Goal: Information Seeking & Learning: Check status

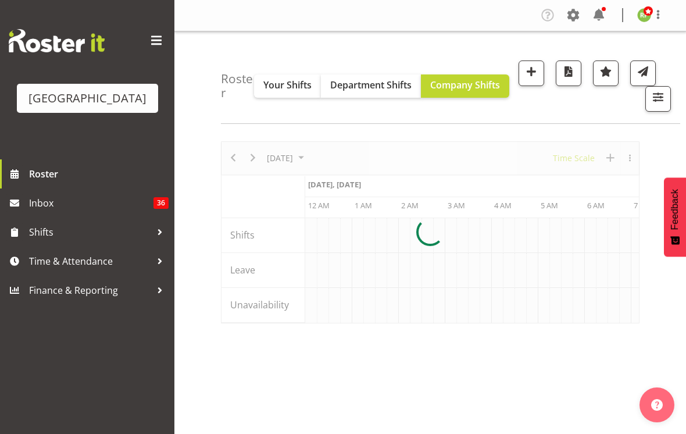
scroll to position [0, 1117]
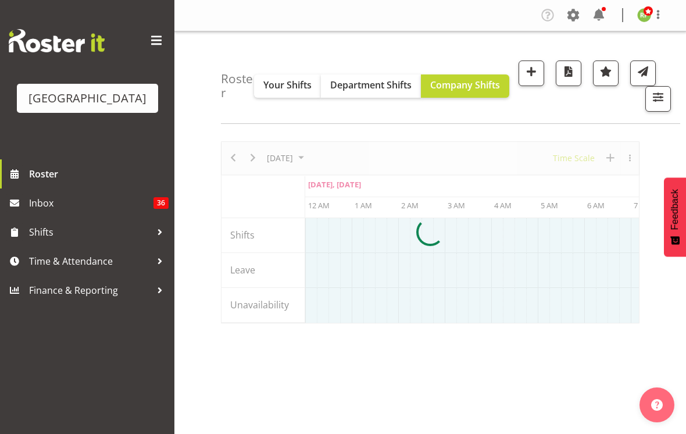
click at [579, 159] on div at bounding box center [430, 232] width 419 height 182
click at [575, 160] on div at bounding box center [430, 232] width 419 height 182
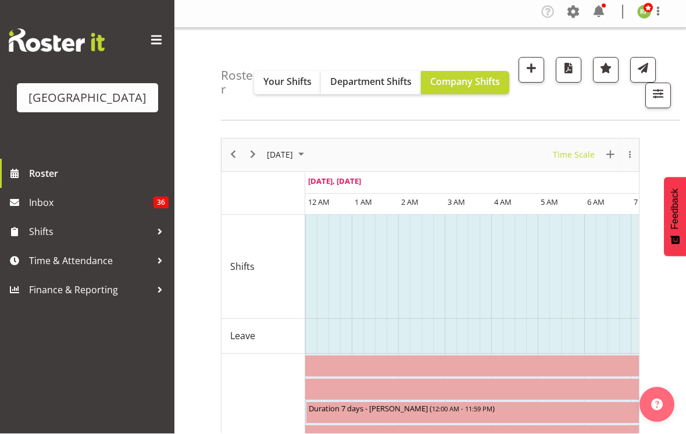
scroll to position [3, 0]
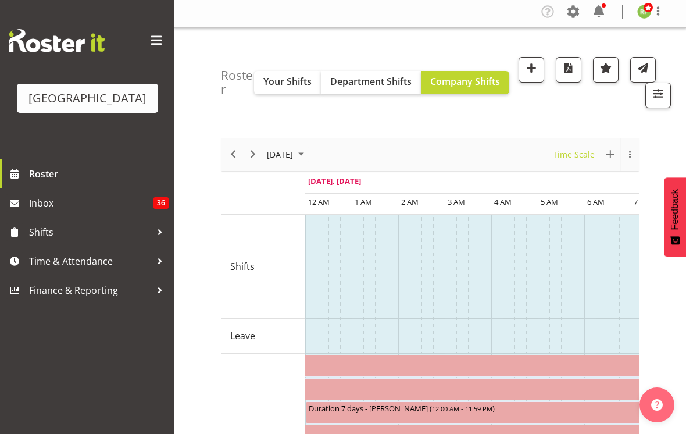
click at [680, 79] on div "Roster Your Shifts Department Shifts Company Shifts All Locations [GEOGRAPHIC_D…" at bounding box center [451, 74] width 460 height 92
click at [161, 44] on span at bounding box center [156, 40] width 19 height 19
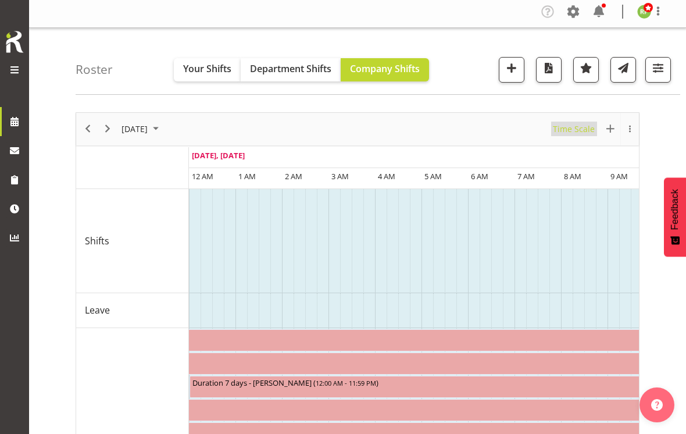
click at [576, 124] on span "Time Scale" at bounding box center [574, 129] width 44 height 15
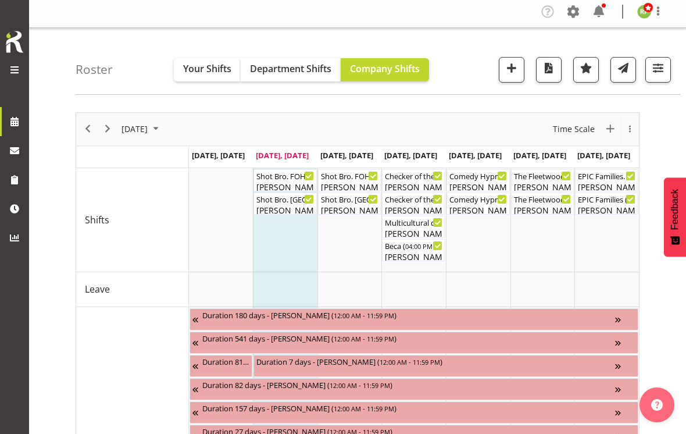
click at [661, 70] on span "button" at bounding box center [658, 68] width 15 height 15
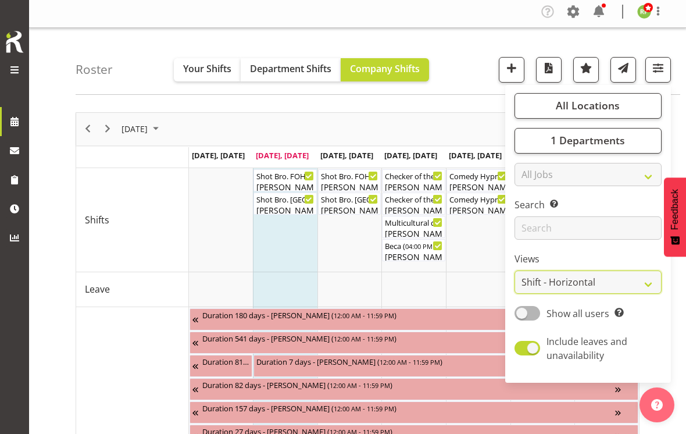
click at [593, 287] on select "Staff Role Shift - Horizontal Shift - Vertical Staff - Location" at bounding box center [588, 282] width 147 height 23
click at [533, 346] on span at bounding box center [528, 348] width 26 height 15
click at [522, 346] on input "Include leaves and unavailability" at bounding box center [519, 348] width 8 height 8
checkbox input "false"
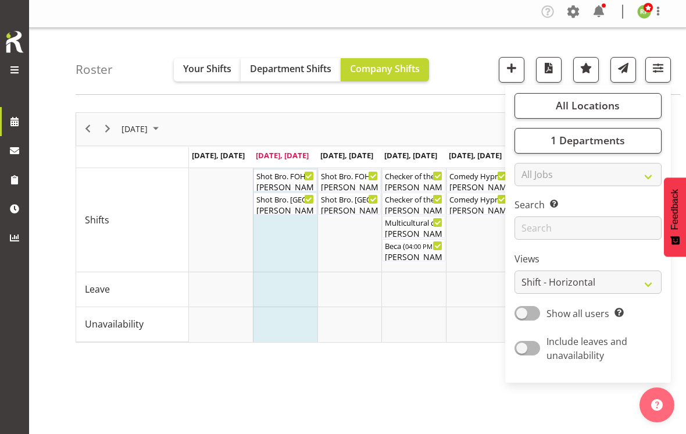
click at [491, 57] on div "All Locations [GEOGRAPHIC_DATA] Cargo Shed Historic Village Select All Deselect…" at bounding box center [581, 70] width 182 height 26
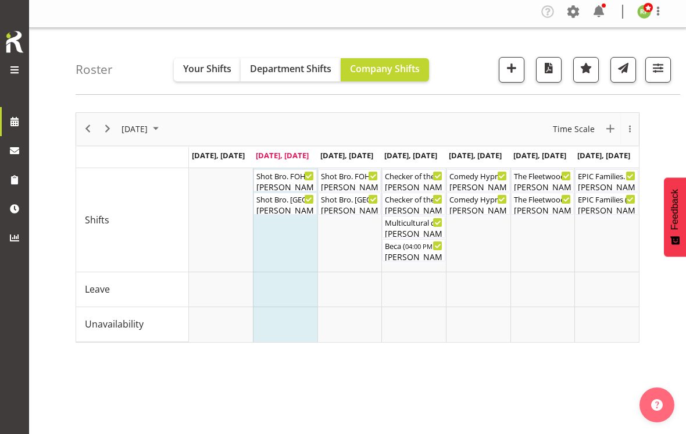
click at [661, 77] on button "button" at bounding box center [659, 70] width 26 height 26
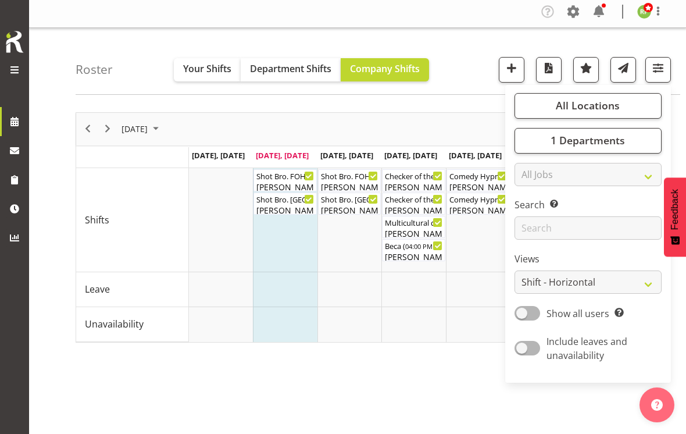
click at [661, 73] on span "button" at bounding box center [658, 68] width 15 height 15
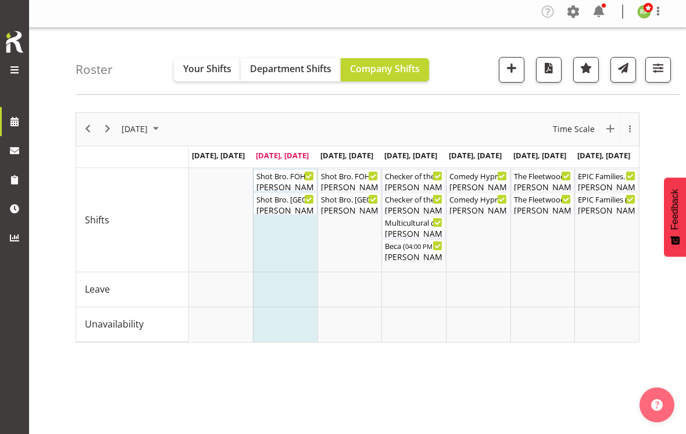
click at [578, 124] on span "Time Scale" at bounding box center [574, 129] width 44 height 15
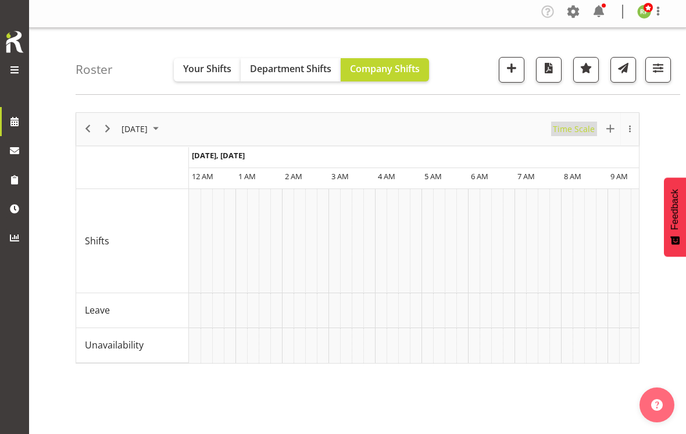
scroll to position [0, 1117]
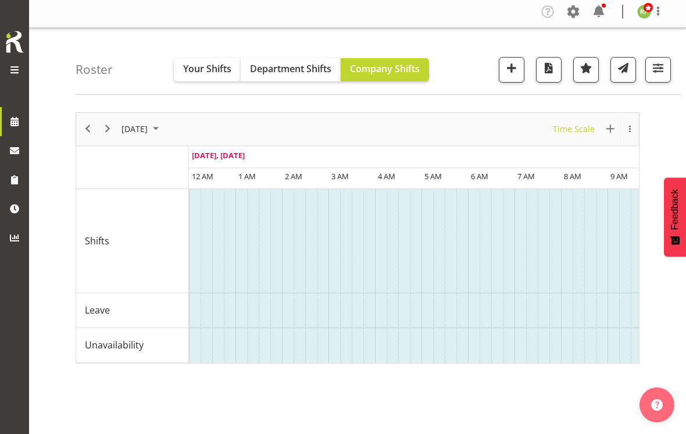
click at [564, 135] on span "Time Scale" at bounding box center [574, 129] width 44 height 15
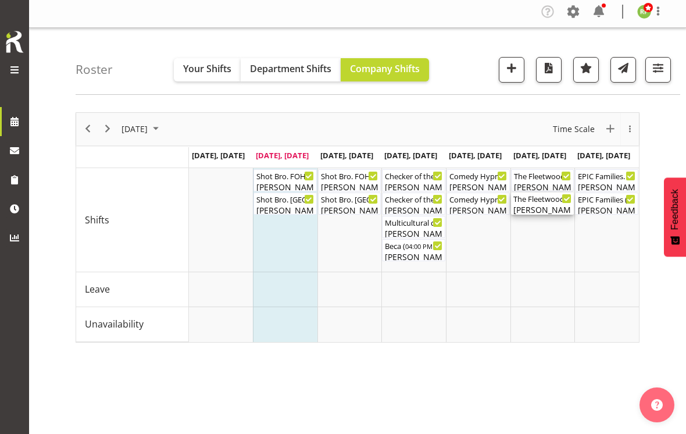
click at [544, 208] on div "[PERSON_NAME], [PERSON_NAME], [PERSON_NAME], [PERSON_NAME], [PERSON_NAME], [PER…" at bounding box center [543, 210] width 59 height 12
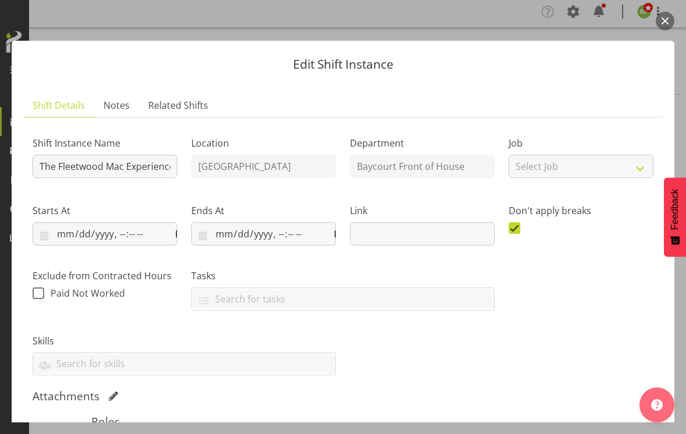
scroll to position [0, 0]
click at [672, 23] on button "button" at bounding box center [665, 21] width 19 height 19
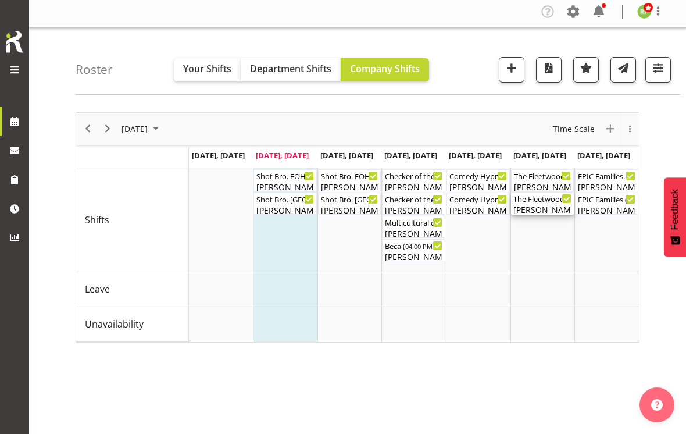
click at [546, 205] on div "[PERSON_NAME], [PERSON_NAME], [PERSON_NAME], [PERSON_NAME], [PERSON_NAME], [PER…" at bounding box center [543, 210] width 59 height 12
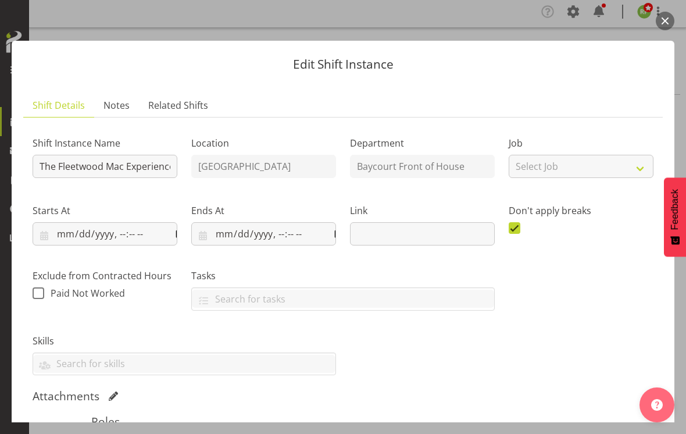
click at [660, 20] on button "button" at bounding box center [665, 21] width 19 height 19
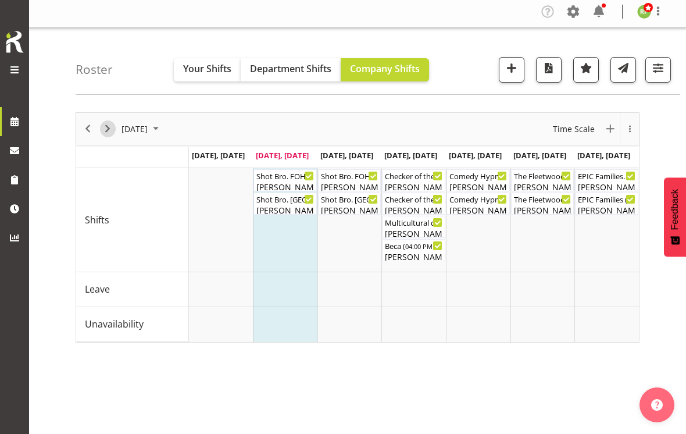
click at [108, 131] on span "Next" at bounding box center [108, 129] width 14 height 15
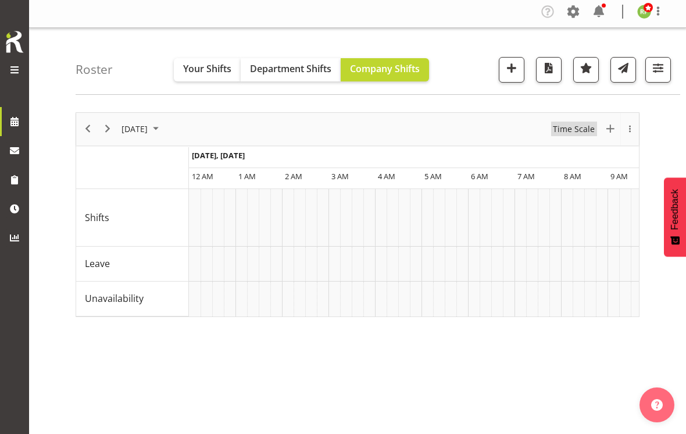
click at [574, 130] on span "Time Scale" at bounding box center [574, 129] width 44 height 15
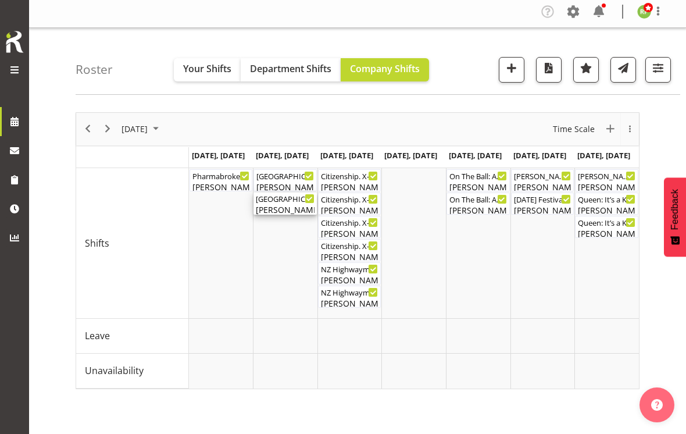
click at [277, 210] on div "[PERSON_NAME], [PERSON_NAME], [PERSON_NAME], [PERSON_NAME], [PERSON_NAME], [PER…" at bounding box center [285, 210] width 59 height 12
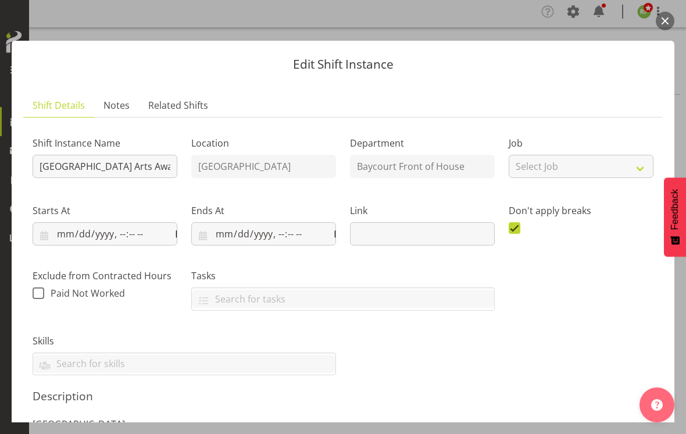
click at [668, 17] on button "button" at bounding box center [665, 21] width 19 height 19
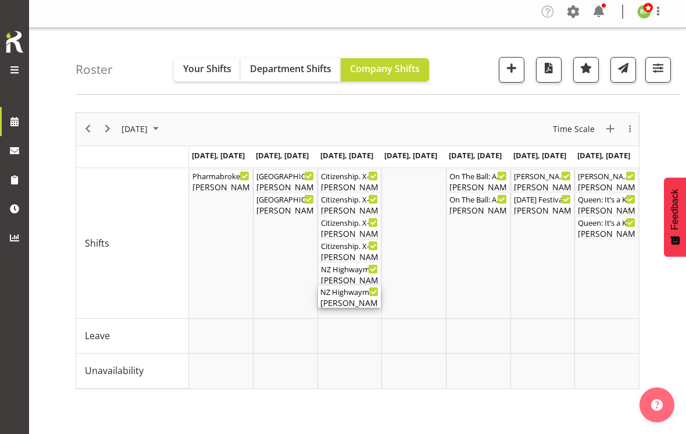
click at [354, 303] on div "[PERSON_NAME], [PERSON_NAME], [PERSON_NAME], [PERSON_NAME], [PERSON_NAME], [PER…" at bounding box center [350, 303] width 59 height 12
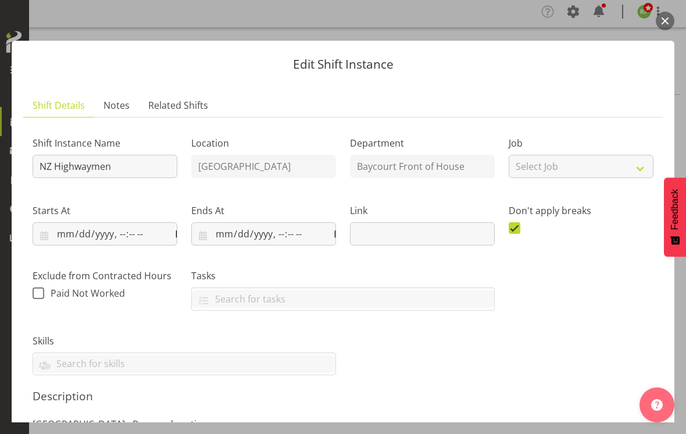
click at [667, 29] on button "button" at bounding box center [665, 21] width 19 height 19
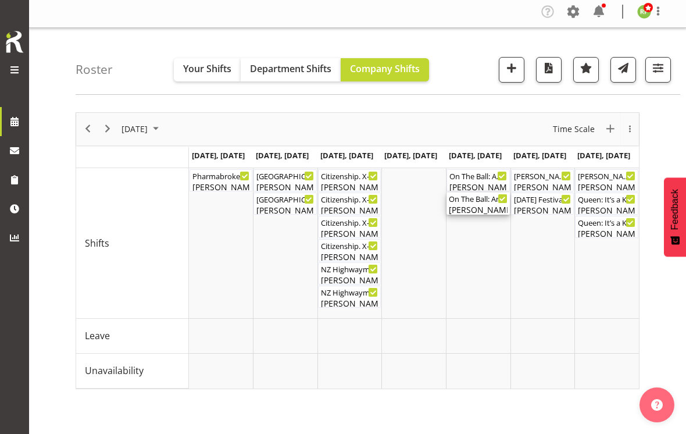
click at [483, 205] on div "[PERSON_NAME], [PERSON_NAME], [PERSON_NAME], [PERSON_NAME], [PERSON_NAME], [PER…" at bounding box center [478, 210] width 59 height 12
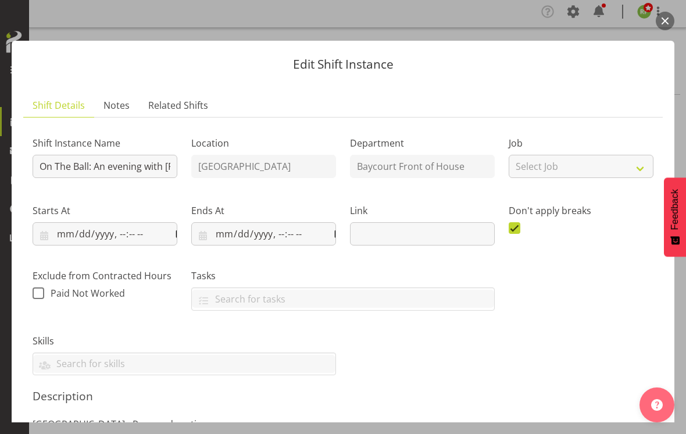
click at [663, 23] on button "button" at bounding box center [665, 21] width 19 height 19
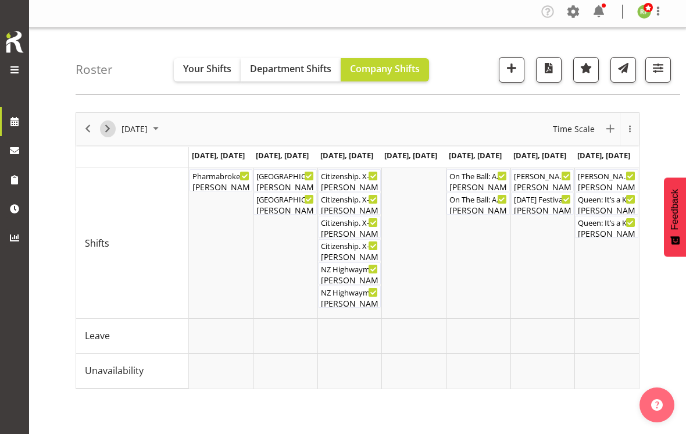
click at [115, 126] on button "Next" at bounding box center [108, 128] width 16 height 17
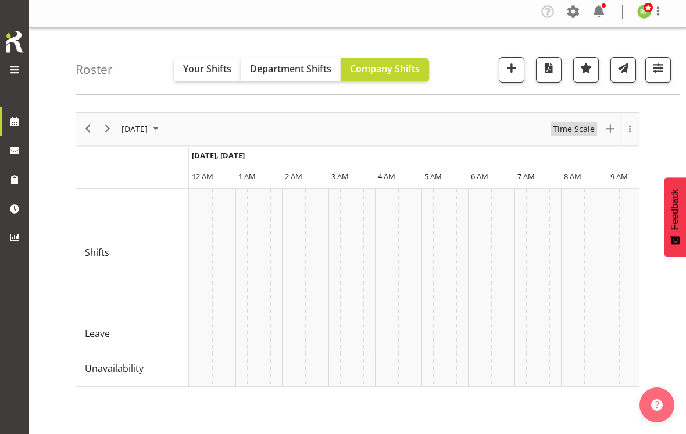
click at [574, 127] on span "Time Scale" at bounding box center [574, 129] width 44 height 15
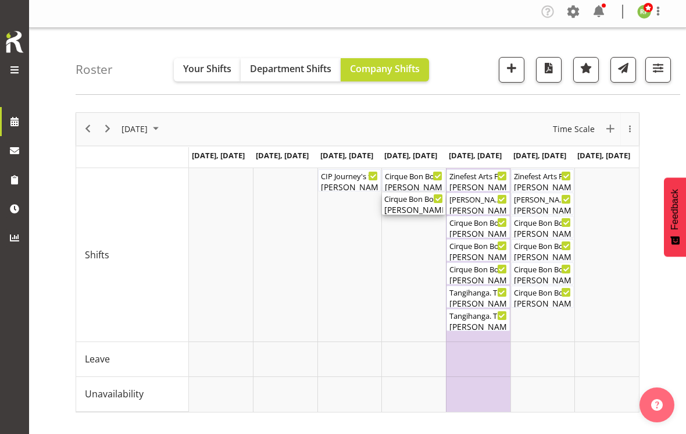
click at [403, 205] on div "[PERSON_NAME], [PERSON_NAME], [PERSON_NAME], [PERSON_NAME] Awhina [PERSON_NAME]…" at bounding box center [414, 210] width 59 height 12
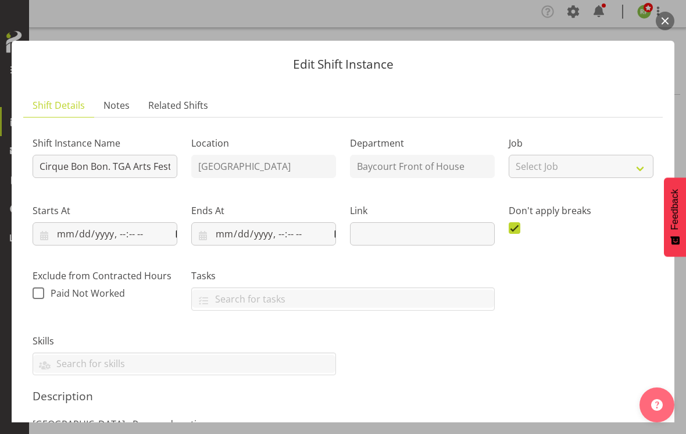
click at [667, 27] on button "button" at bounding box center [665, 21] width 19 height 19
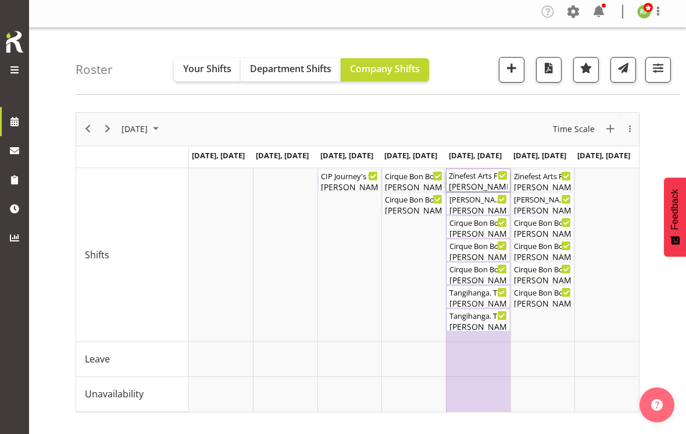
click at [489, 176] on div "Zinefest Arts Fest Pack in Cargo Shed ( 12:00 PM - 04:00 PM )" at bounding box center [478, 175] width 59 height 12
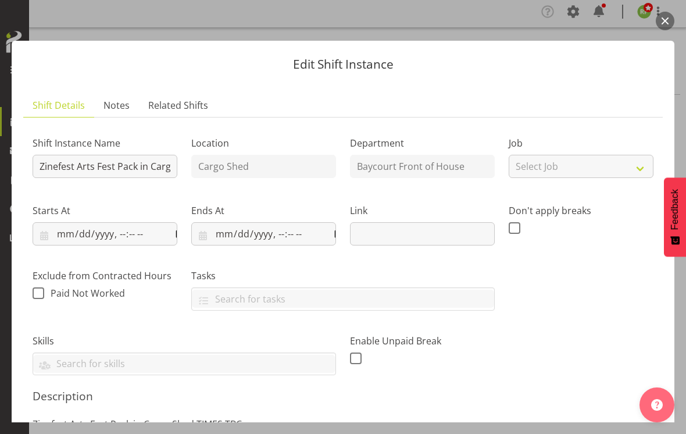
click at [666, 21] on button "button" at bounding box center [665, 21] width 19 height 19
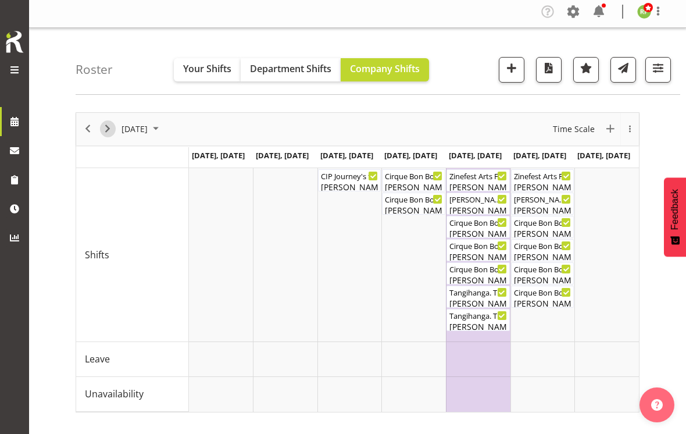
click at [115, 133] on button "Next" at bounding box center [108, 128] width 16 height 17
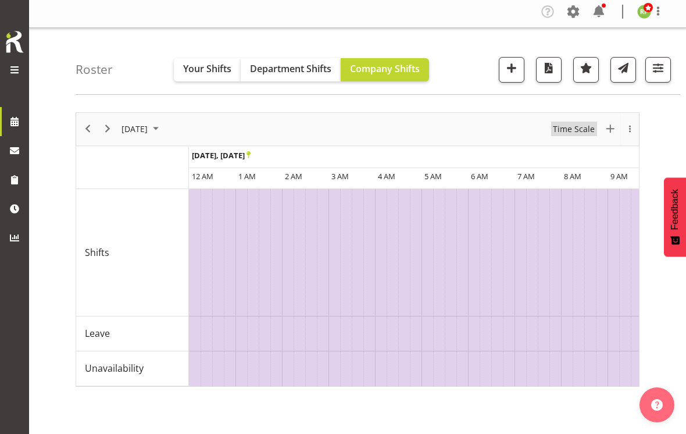
click at [579, 127] on span "Time Scale" at bounding box center [574, 129] width 44 height 15
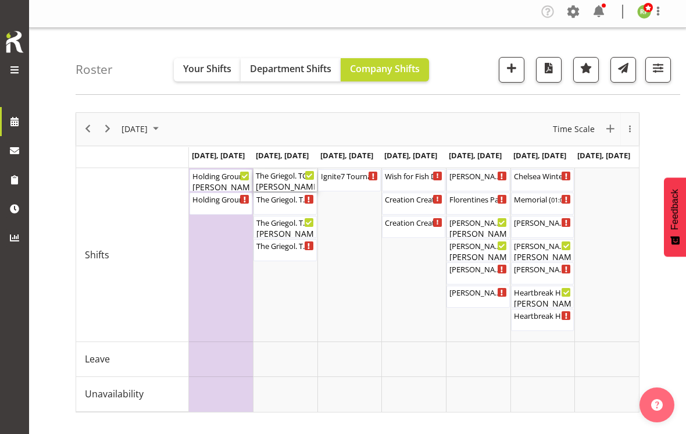
click at [293, 180] on div "[PERSON_NAME], [PERSON_NAME]" at bounding box center [285, 186] width 59 height 12
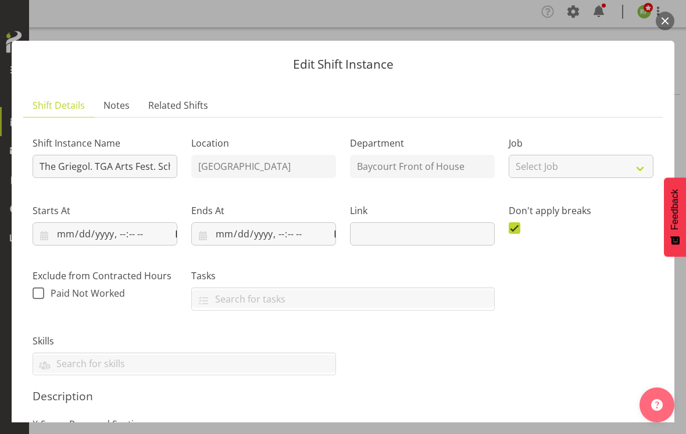
click at [659, 27] on button "button" at bounding box center [665, 21] width 19 height 19
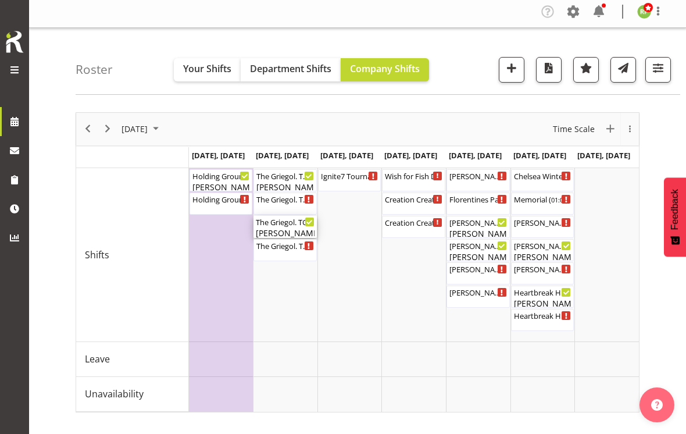
click at [294, 227] on div "[PERSON_NAME], [PERSON_NAME]" at bounding box center [285, 233] width 59 height 12
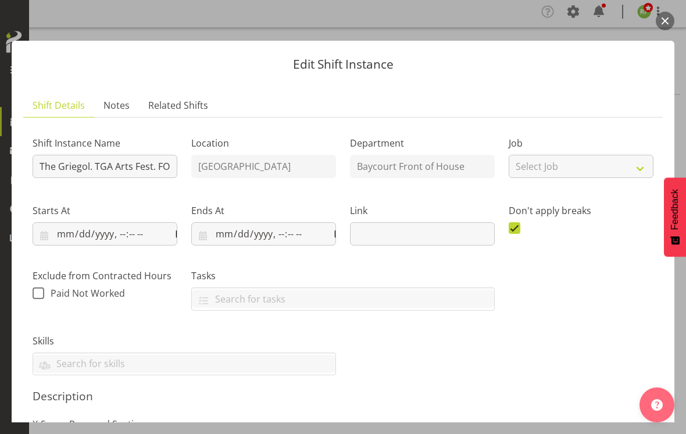
click at [673, 19] on button "button" at bounding box center [665, 21] width 19 height 19
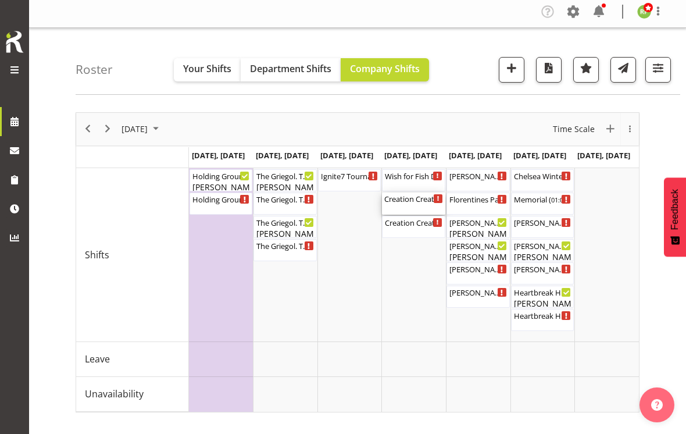
click at [417, 200] on div "Creation Creation. TGA Arts Fest. FOHM Shift ( 04:15 PM - 07:45 PM )" at bounding box center [414, 199] width 59 height 12
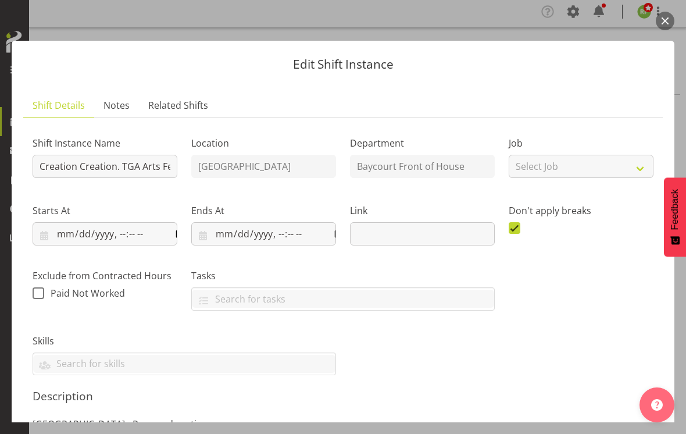
click at [663, 27] on button "button" at bounding box center [665, 21] width 19 height 19
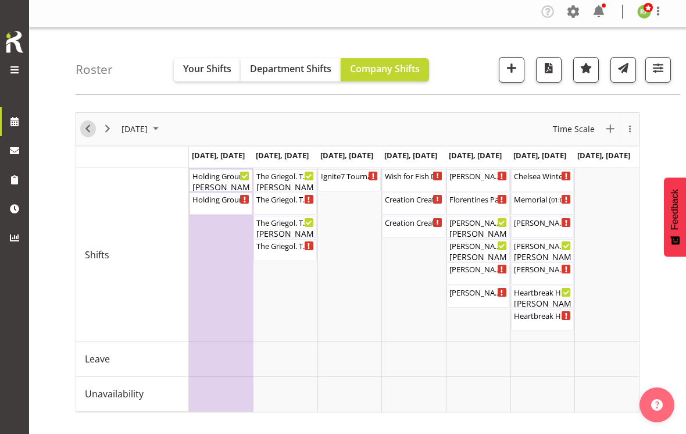
click at [94, 125] on span "Previous" at bounding box center [88, 129] width 14 height 15
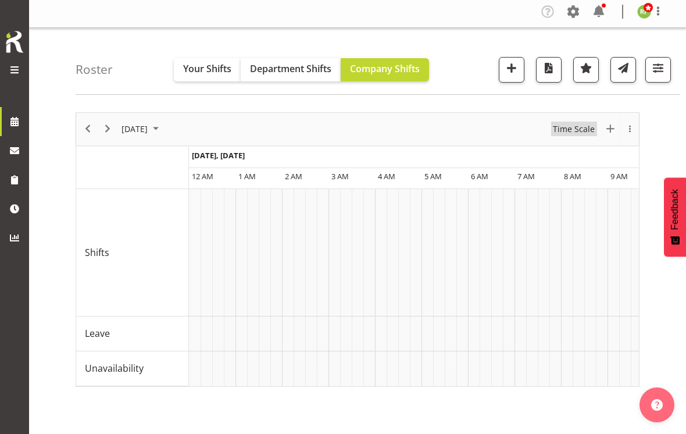
click at [581, 127] on span "Time Scale" at bounding box center [574, 129] width 44 height 15
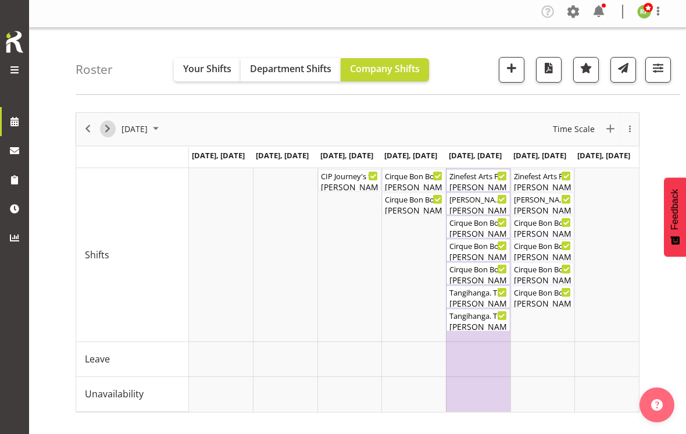
click at [115, 127] on button "Next" at bounding box center [108, 128] width 16 height 17
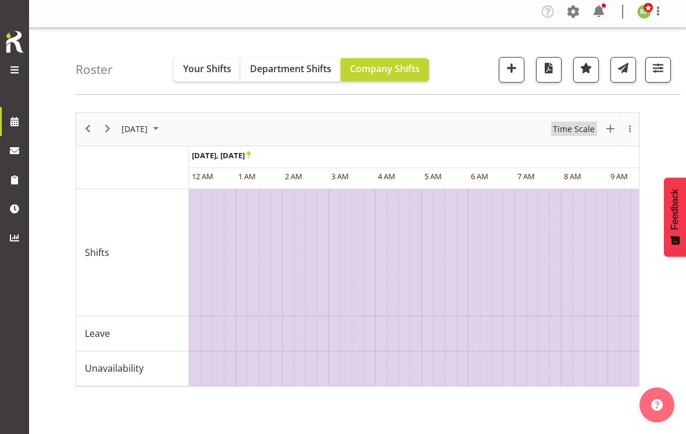
click at [586, 122] on span "Time Scale" at bounding box center [574, 129] width 44 height 15
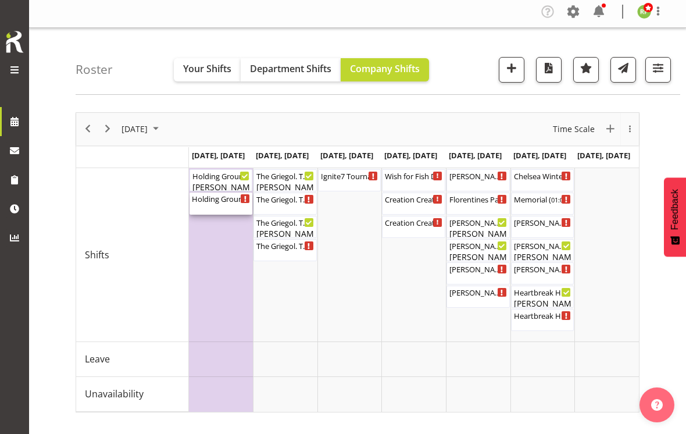
click at [219, 204] on div "Holding Ground. TGA Arts Fest ( 04:00 PM - 06:20 PM )" at bounding box center [221, 204] width 59 height 22
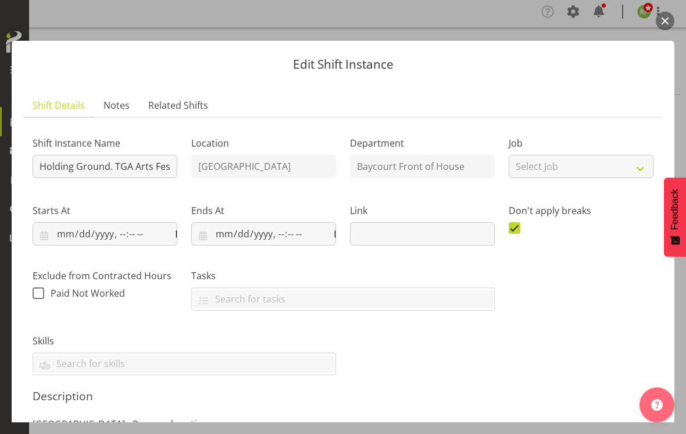
click at [667, 26] on button "button" at bounding box center [665, 21] width 19 height 19
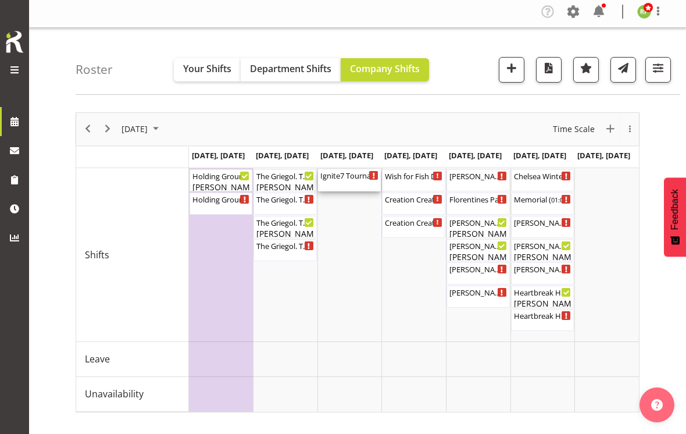
click at [356, 180] on div "Ignite7 Tournament dinner TIMES TBC ( 03:15 PM - 11:15 PM )" at bounding box center [350, 180] width 59 height 22
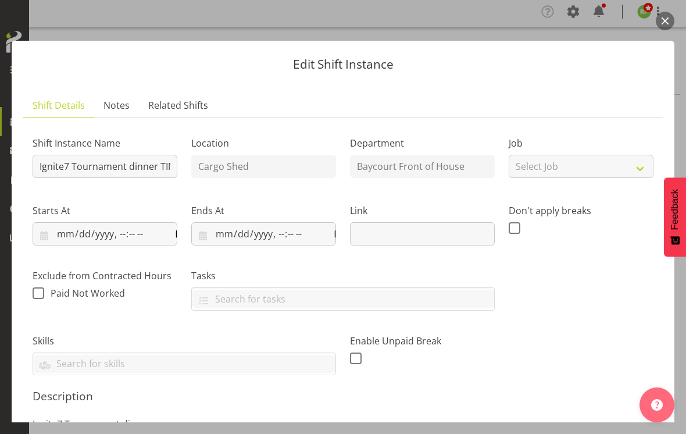
click at [669, 19] on button "button" at bounding box center [665, 21] width 19 height 19
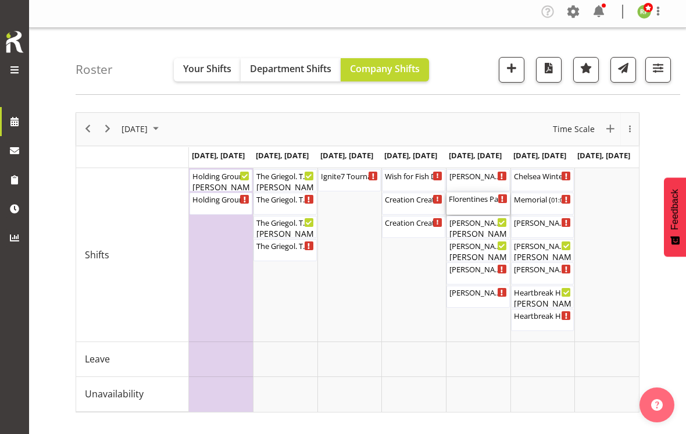
click at [477, 206] on div "Florentines Patisserie Christmas Party Cargo Shed ( 03:00 PM - 11:59 PM )" at bounding box center [478, 204] width 59 height 22
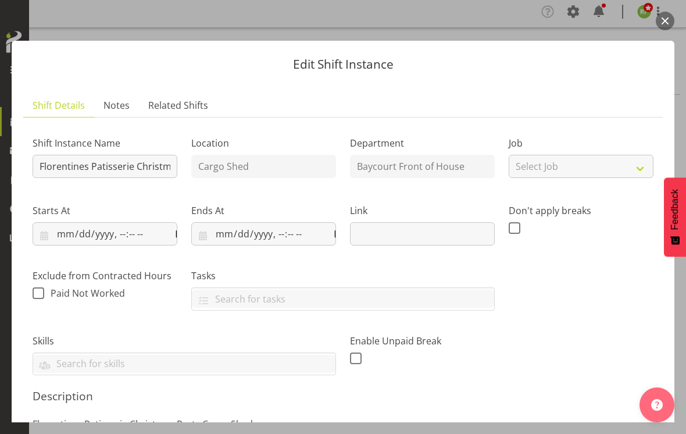
click at [670, 24] on button "button" at bounding box center [665, 21] width 19 height 19
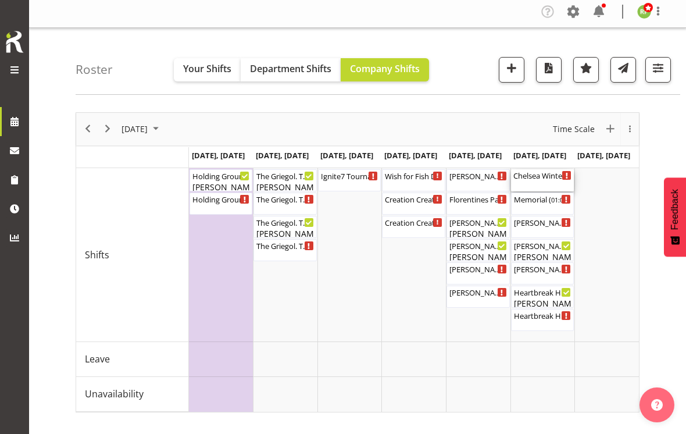
click at [547, 176] on div "Chelsea Winter Arts Fest Cargo Shed ( 08:00 AM - 02:00 PM )" at bounding box center [543, 175] width 59 height 12
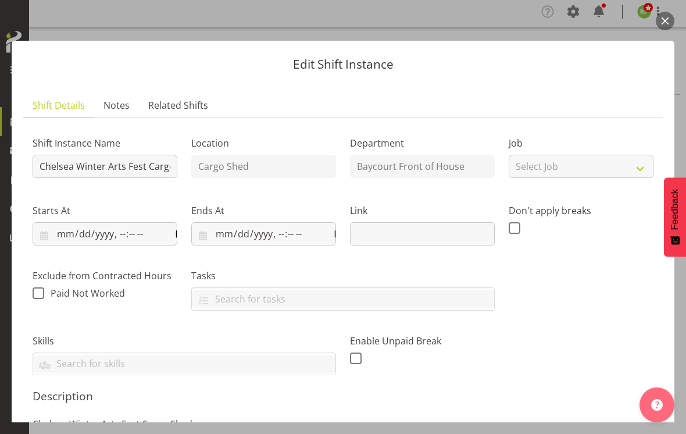
click at [670, 24] on button "button" at bounding box center [665, 21] width 19 height 19
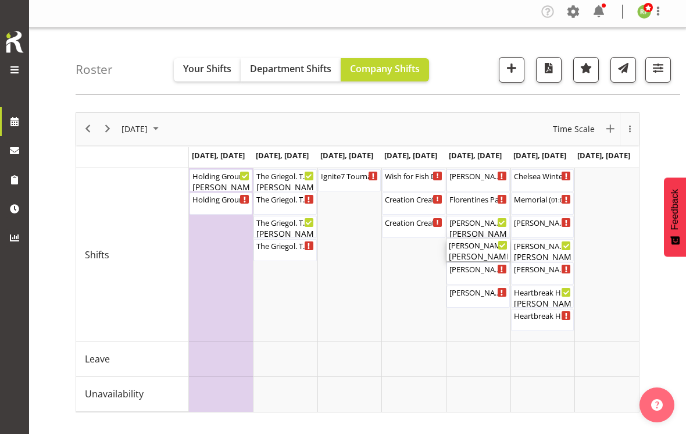
click at [489, 247] on div "[PERSON_NAME] - The Baroness. TGA Arts Fest. FOHM Shift ( 06:15 PM - 09:45 PM )" at bounding box center [478, 245] width 59 height 12
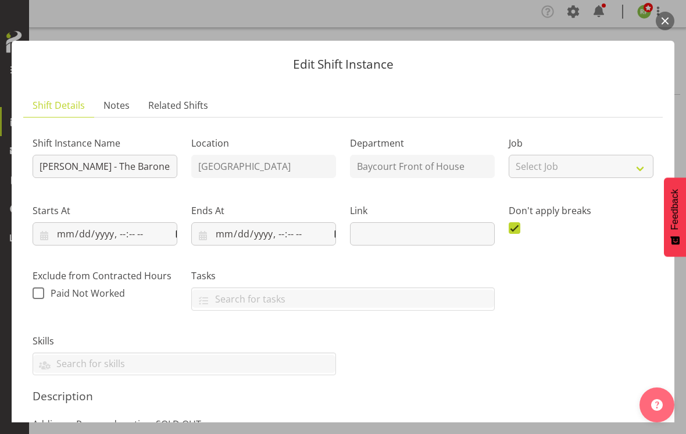
click at [670, 22] on button "button" at bounding box center [665, 21] width 19 height 19
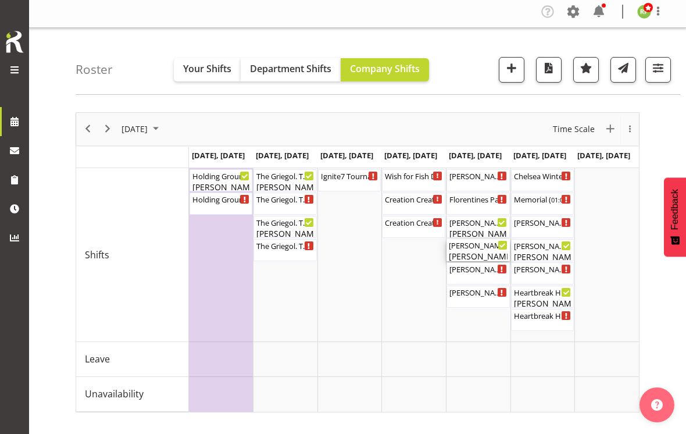
click at [481, 251] on div "[PERSON_NAME]" at bounding box center [478, 256] width 59 height 12
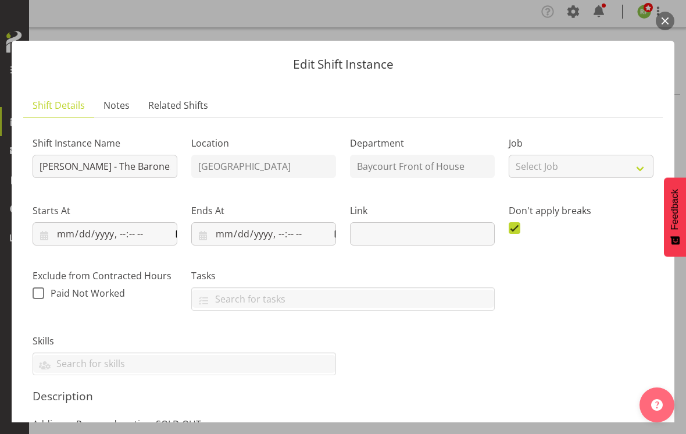
click at [659, 25] on button "button" at bounding box center [665, 21] width 19 height 19
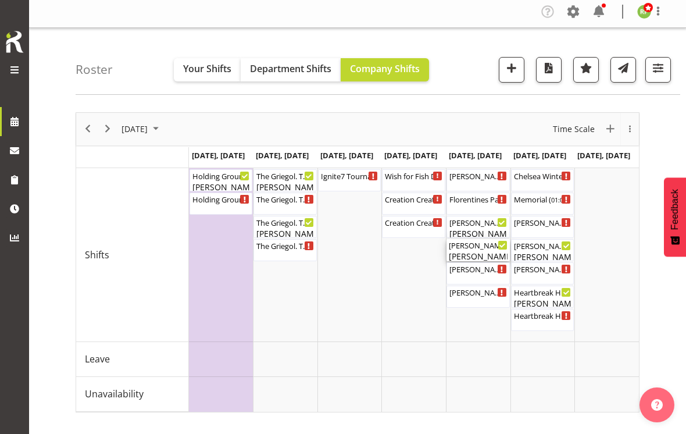
click at [482, 248] on div "[PERSON_NAME] - The Baroness. TGA Arts Fest. FOHM Shift ( 06:15 PM - 09:45 PM )" at bounding box center [478, 245] width 59 height 12
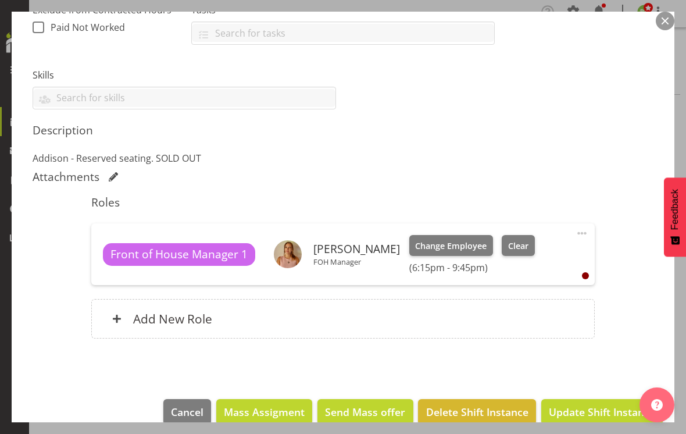
scroll to position [265, 0]
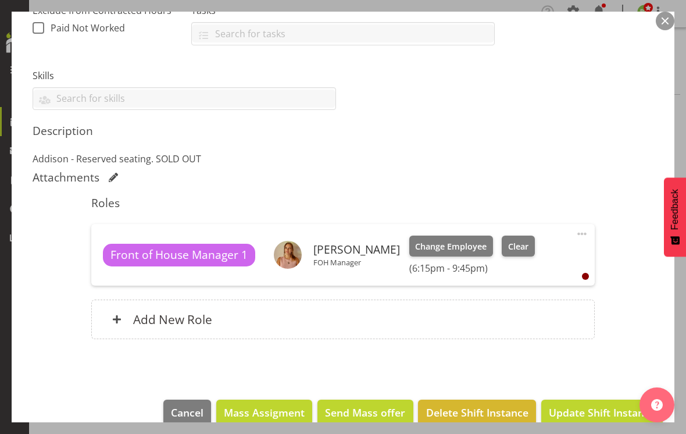
click at [667, 25] on button "button" at bounding box center [665, 21] width 19 height 19
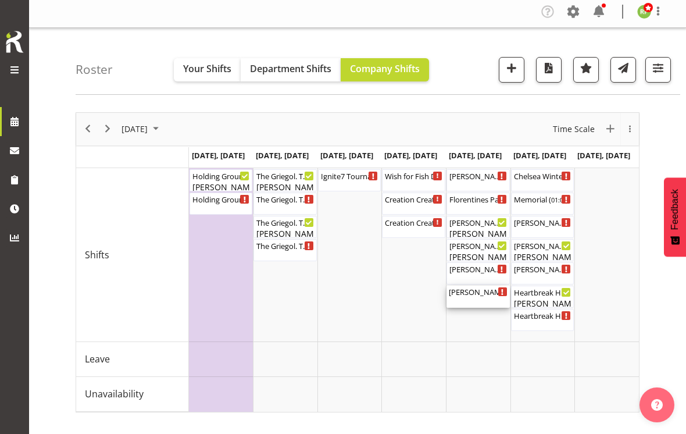
click at [476, 301] on div "[PERSON_NAME] - The Baroness. TGA Arts Fest ( 07:00 PM - 09:30 PM )" at bounding box center [478, 297] width 59 height 22
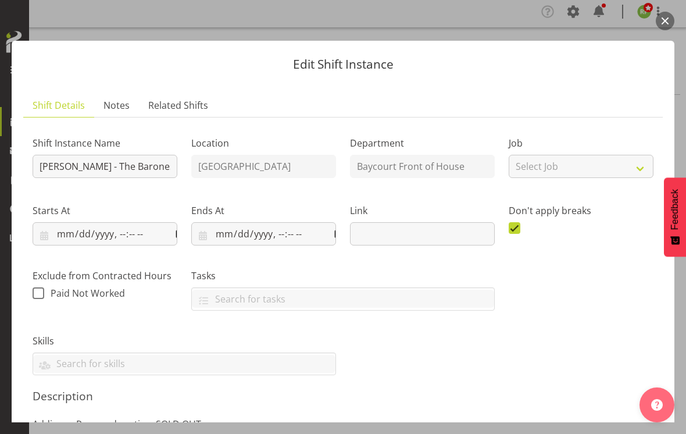
scroll to position [0, 0]
click at [669, 22] on button "button" at bounding box center [665, 21] width 19 height 19
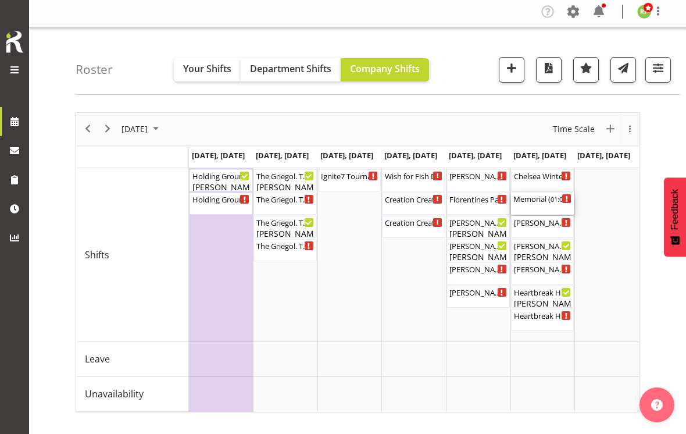
click at [542, 201] on div "Memorial ( 01:00 PM - 05:00 PM )" at bounding box center [543, 199] width 59 height 12
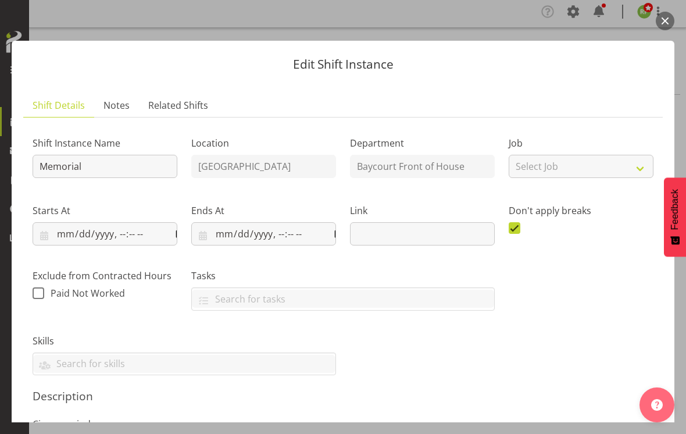
click at [678, 16] on div "Edit Shift Instance Shift Details Notes Related Shifts Shift Instance Name Memo…" at bounding box center [343, 217] width 686 height 411
click at [668, 26] on button "button" at bounding box center [665, 21] width 19 height 19
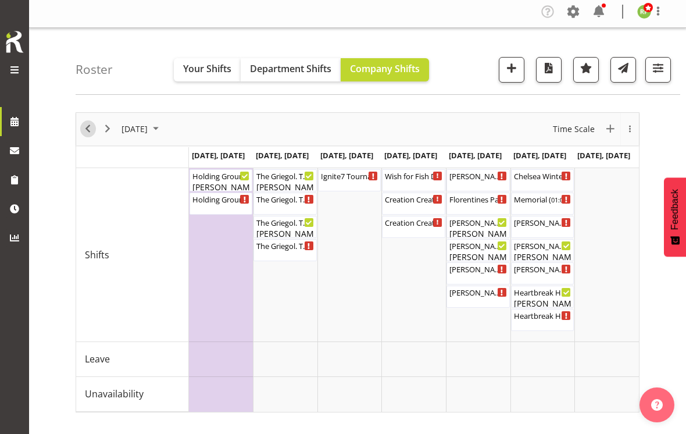
click at [90, 135] on span "Previous" at bounding box center [88, 129] width 14 height 15
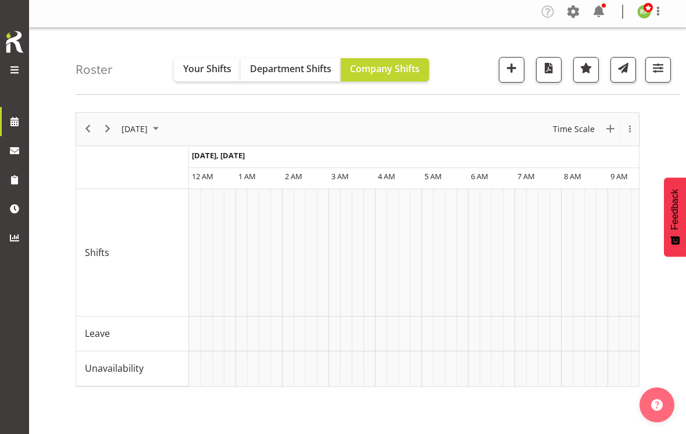
click at [87, 131] on span "Previous" at bounding box center [88, 129] width 14 height 15
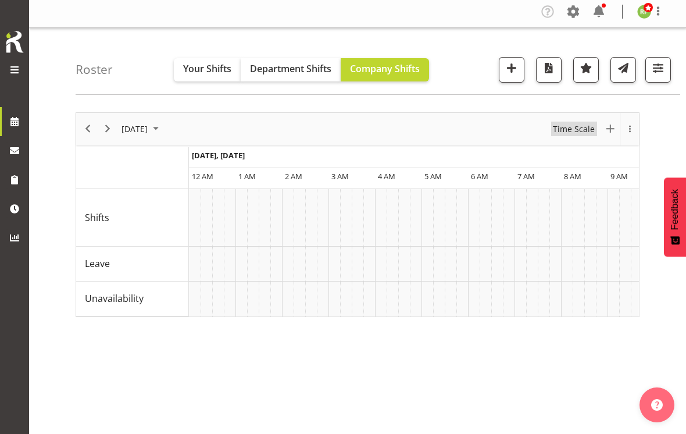
click at [574, 129] on span "Time Scale" at bounding box center [574, 129] width 44 height 15
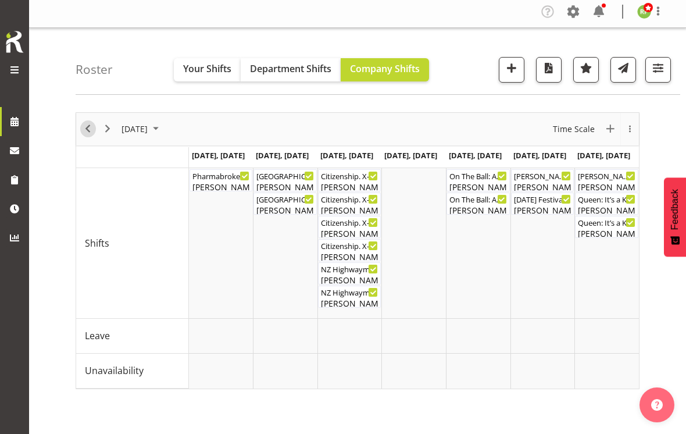
click at [84, 133] on span "Previous" at bounding box center [88, 129] width 14 height 15
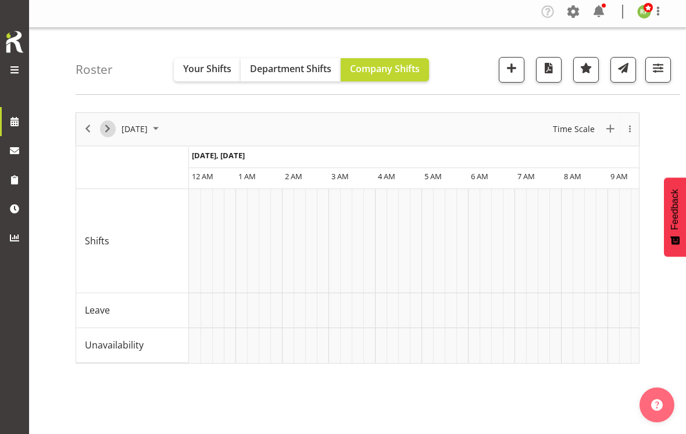
click at [115, 131] on button "Next" at bounding box center [108, 128] width 16 height 17
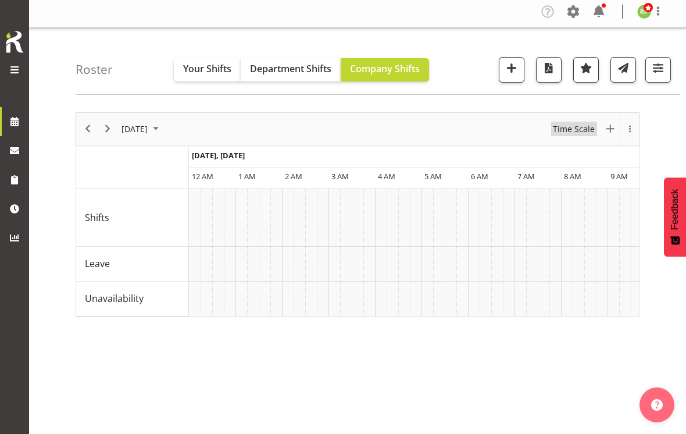
click at [583, 129] on span "Time Scale" at bounding box center [574, 129] width 44 height 15
